Goal: Information Seeking & Learning: Check status

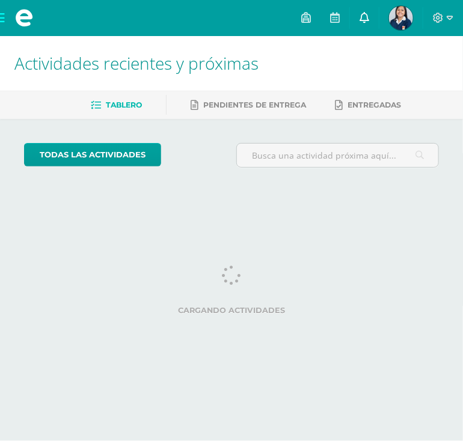
click at [373, 11] on link at bounding box center [364, 18] width 29 height 36
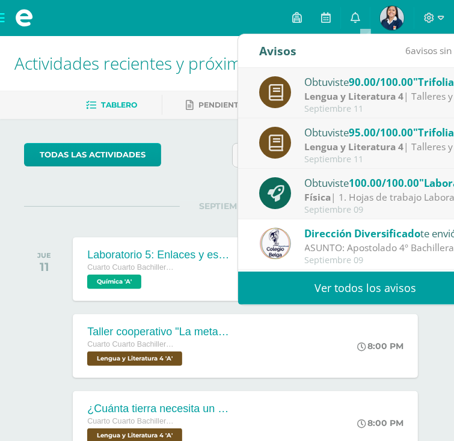
click at [391, 11] on img at bounding box center [392, 18] width 24 height 24
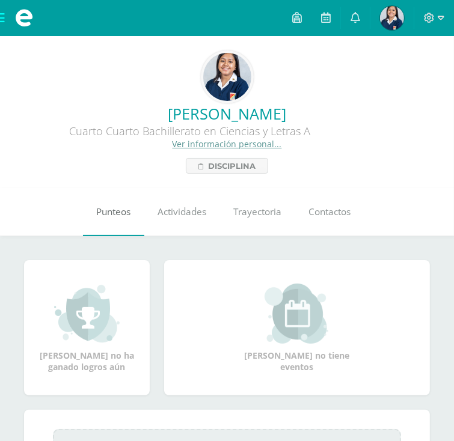
click at [123, 215] on span "Punteos" at bounding box center [113, 212] width 34 height 13
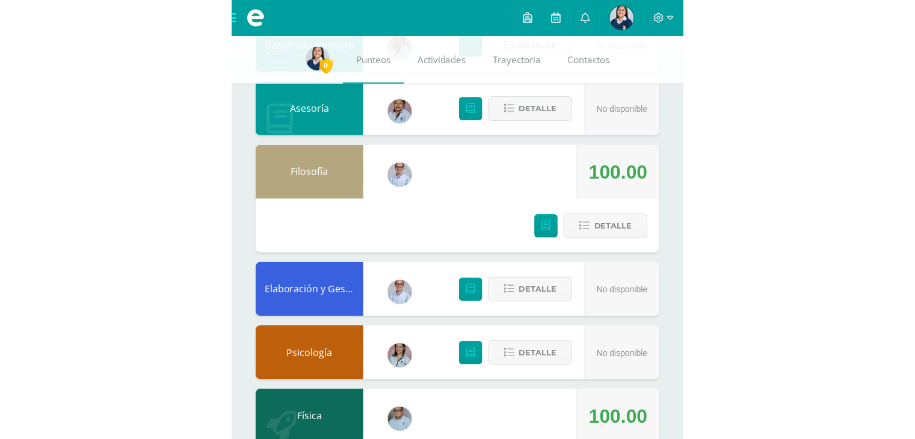
scroll to position [191, 0]
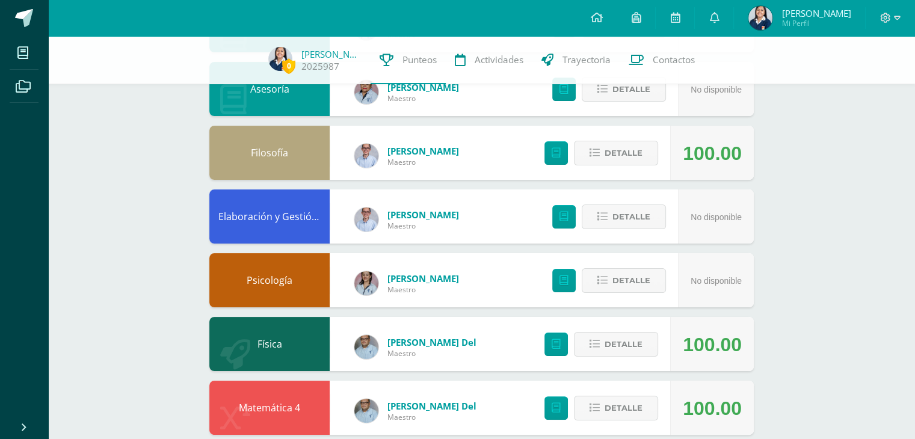
click at [453, 162] on div "0 [PERSON_NAME] 2025987 Punteos Actividades Trayectoria Contactos Pendiente Pun…" at bounding box center [481, 375] width 867 height 1060
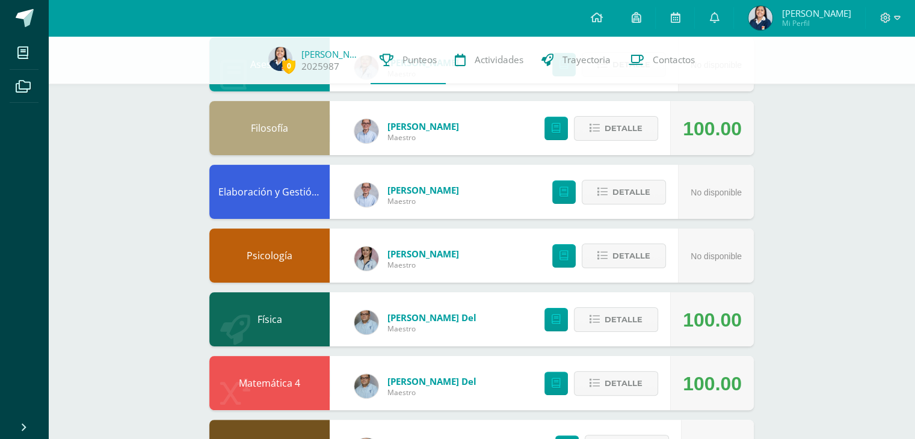
scroll to position [217, 0]
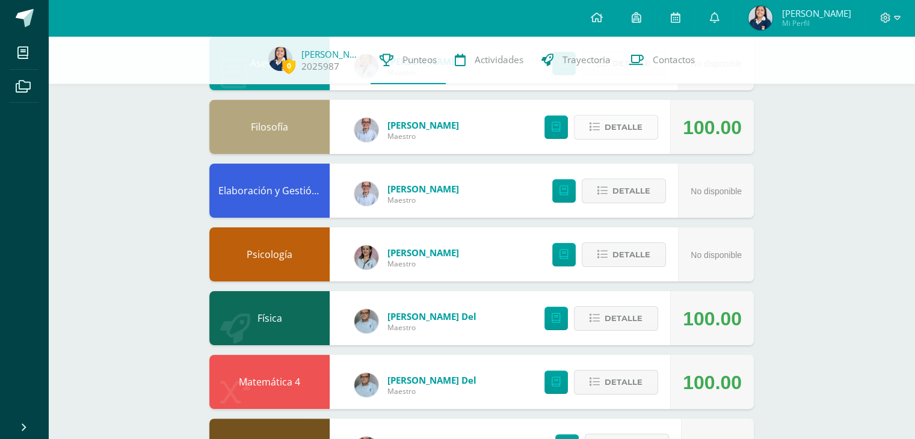
click at [453, 128] on button "Detalle" at bounding box center [616, 127] width 84 height 25
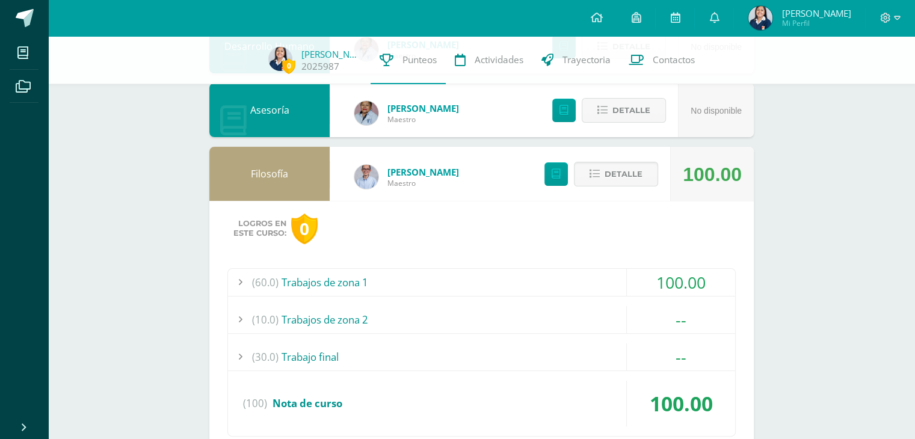
scroll to position [168, 0]
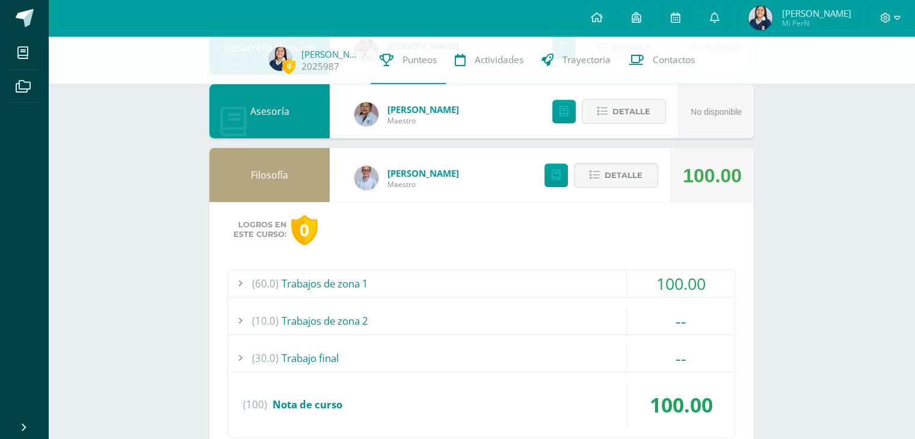
click at [453, 227] on div "Logros en este curso: 0" at bounding box center [481, 230] width 508 height 31
click at [453, 203] on div "Logros en este curso: 0 (60.0) Trabajos de zona 1 100.00 Trabajo "Soliloquio de…" at bounding box center [481, 336] width 544 height 269
click at [453, 189] on div "Detalle" at bounding box center [598, 175] width 144 height 54
click at [453, 182] on button "Detalle" at bounding box center [616, 175] width 84 height 25
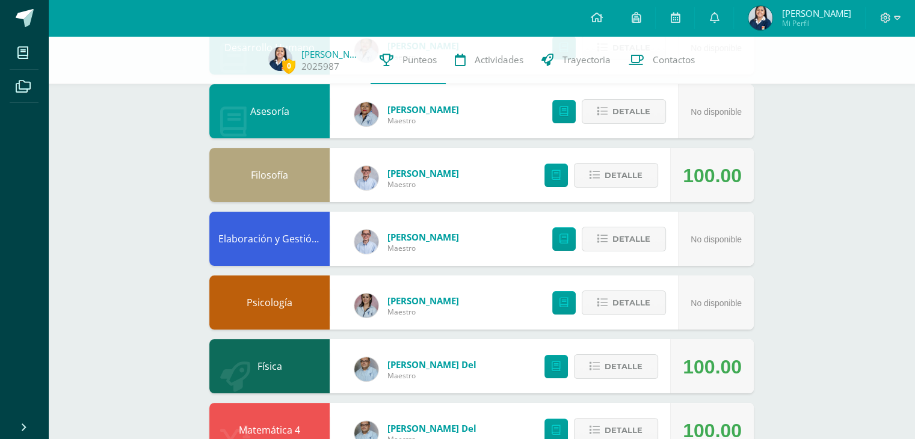
click at [453, 182] on div "0 [PERSON_NAME] 2025987 Punteos Actividades Trayectoria Contactos Pendiente Pun…" at bounding box center [481, 398] width 867 height 1060
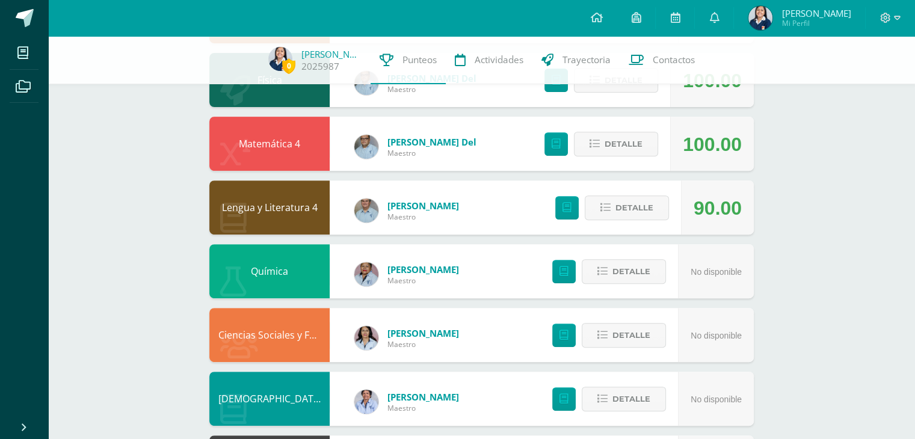
scroll to position [457, 0]
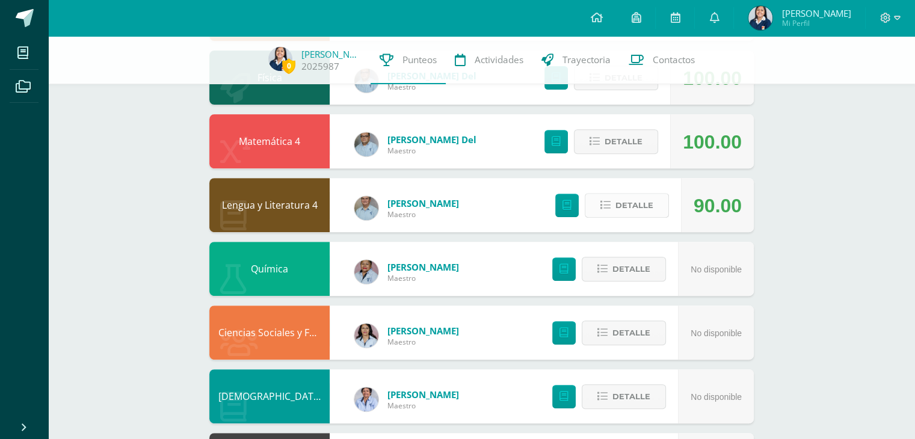
click at [453, 203] on span "Detalle" at bounding box center [634, 205] width 38 height 22
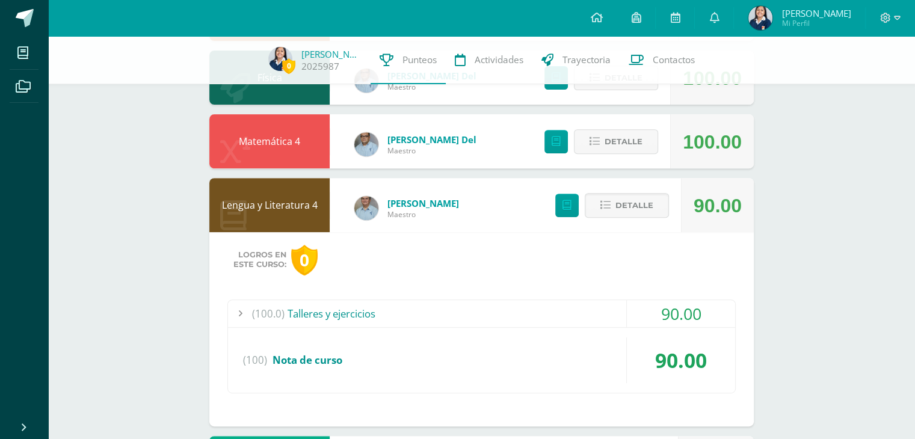
click at [453, 315] on div "(100.0) Talleres y ejercicios" at bounding box center [481, 313] width 507 height 27
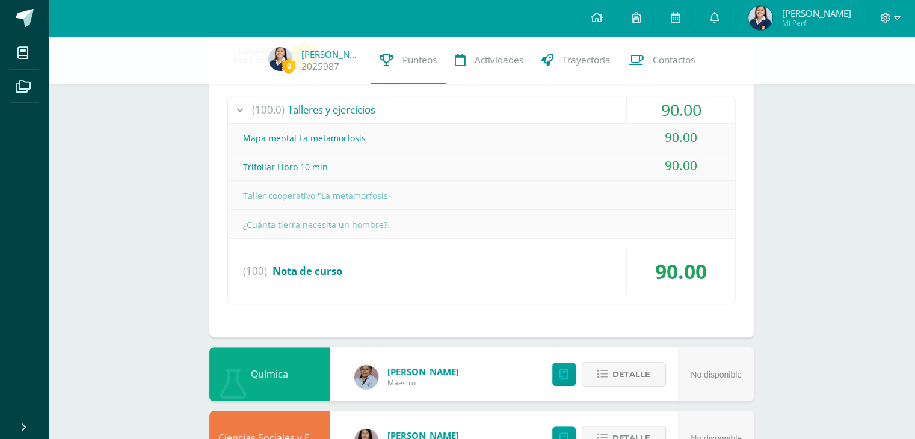
scroll to position [965, 0]
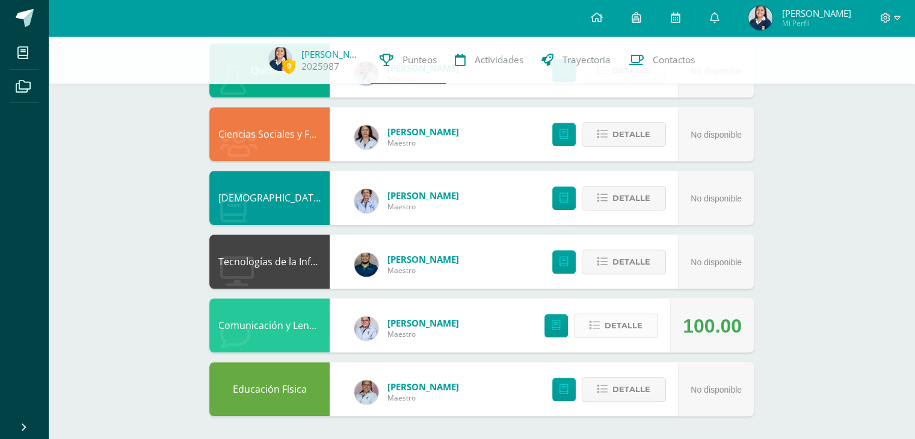
click at [453, 327] on span "Detalle" at bounding box center [623, 326] width 38 height 22
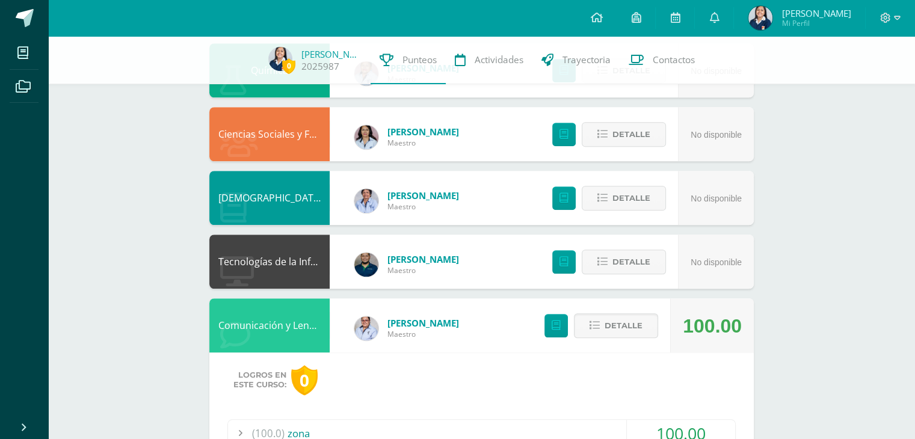
scroll to position [1158, 0]
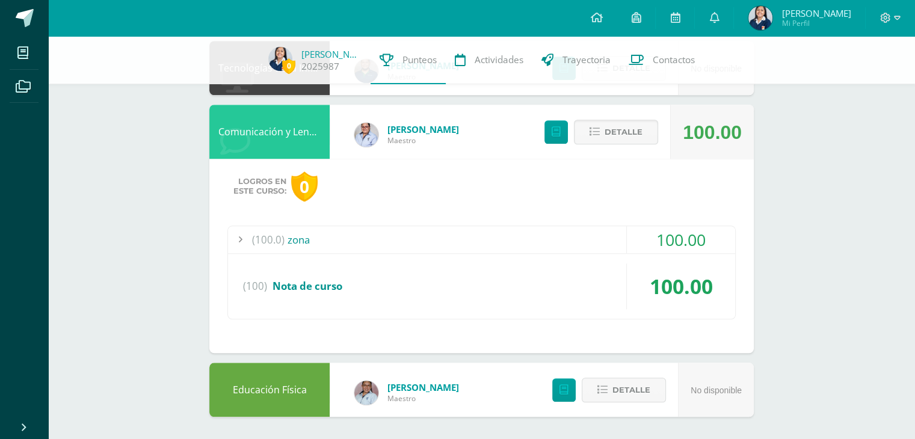
click at [453, 228] on div "(100.0) zona" at bounding box center [481, 239] width 507 height 27
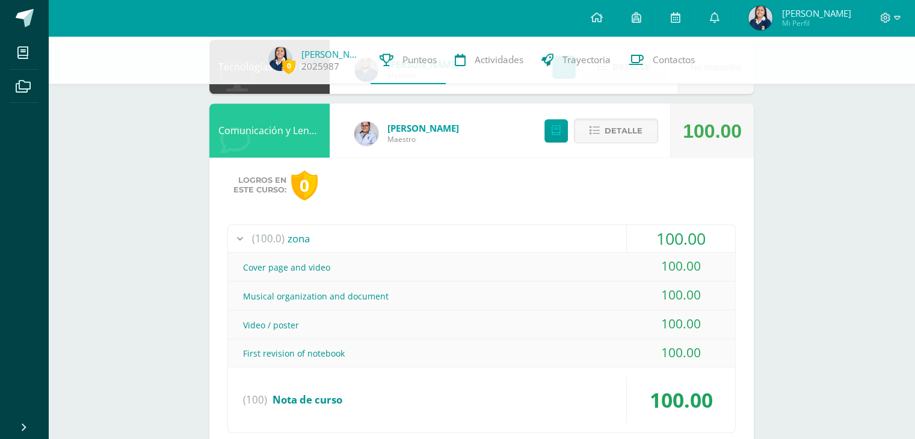
scroll to position [1044, 0]
